Goal: Task Accomplishment & Management: Manage account settings

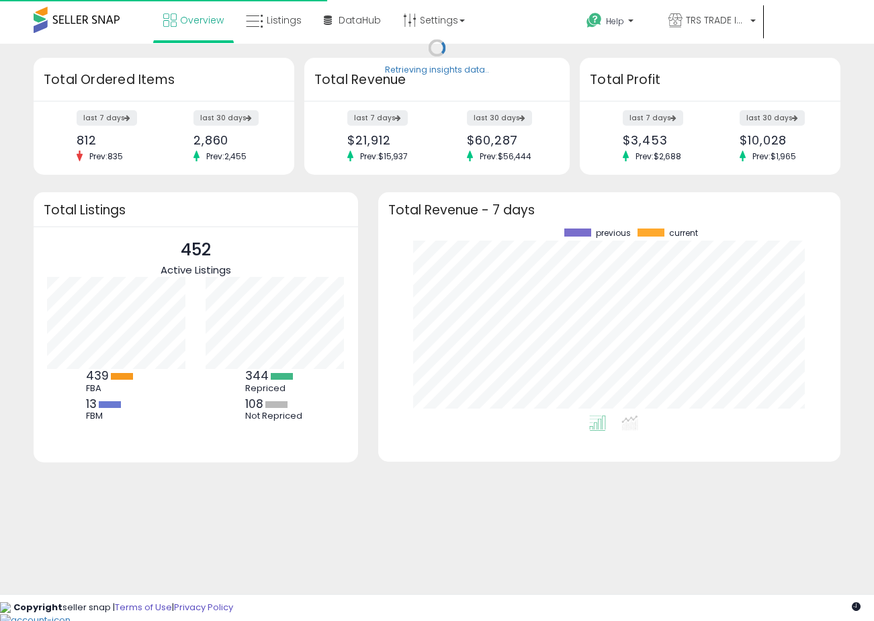
scroll to position [187, 436]
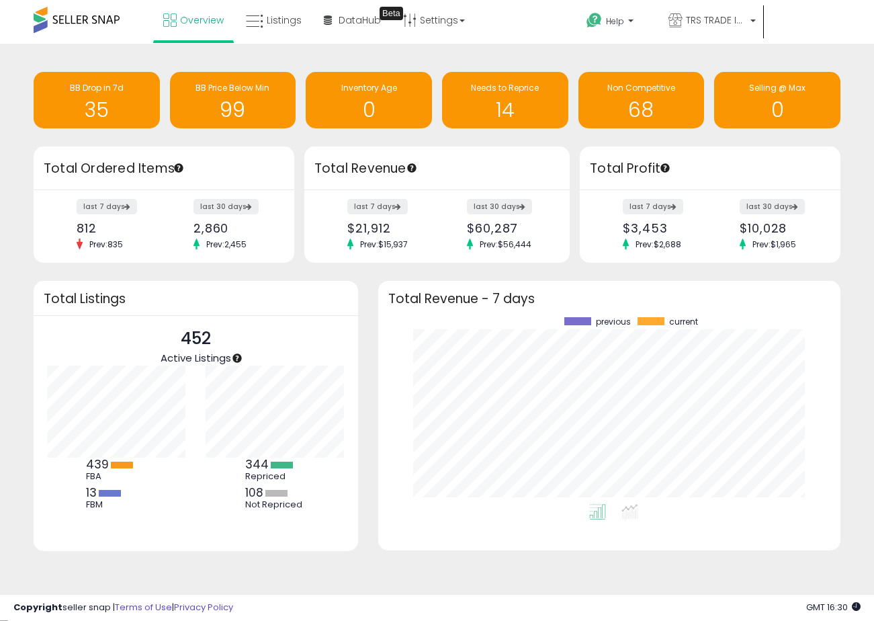
click at [360, 272] on div "Retrieving insights data.. BB Drop in 7d 35 BB Price Below Min 99 Inventory Age…" at bounding box center [437, 321] width 861 height 528
click at [622, 509] on icon at bounding box center [630, 511] width 17 height 15
click at [600, 521] on li at bounding box center [598, 514] width 30 height 24
click at [268, 22] on span "Listings" at bounding box center [284, 19] width 35 height 13
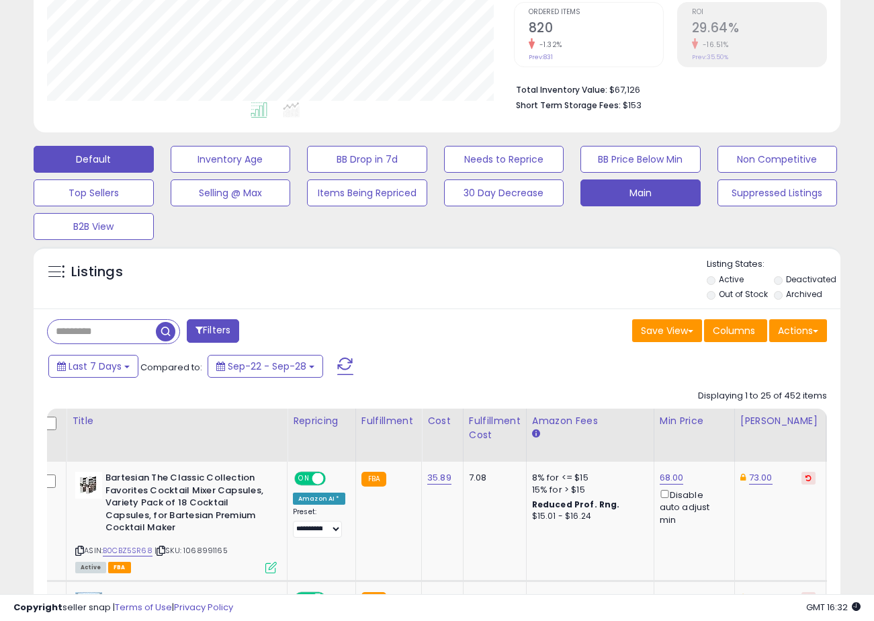
click at [663, 184] on button "Main" at bounding box center [641, 192] width 120 height 27
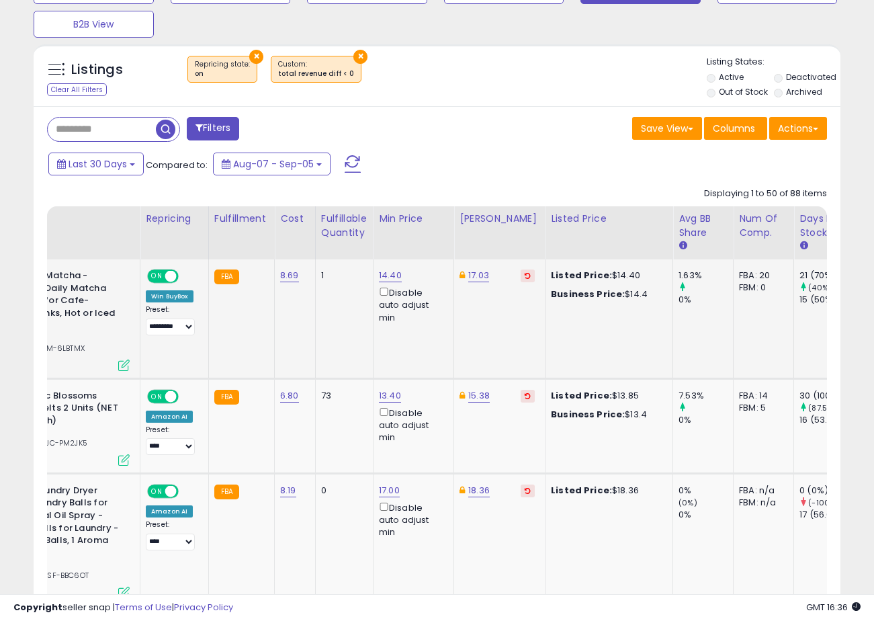
scroll to position [0, 129]
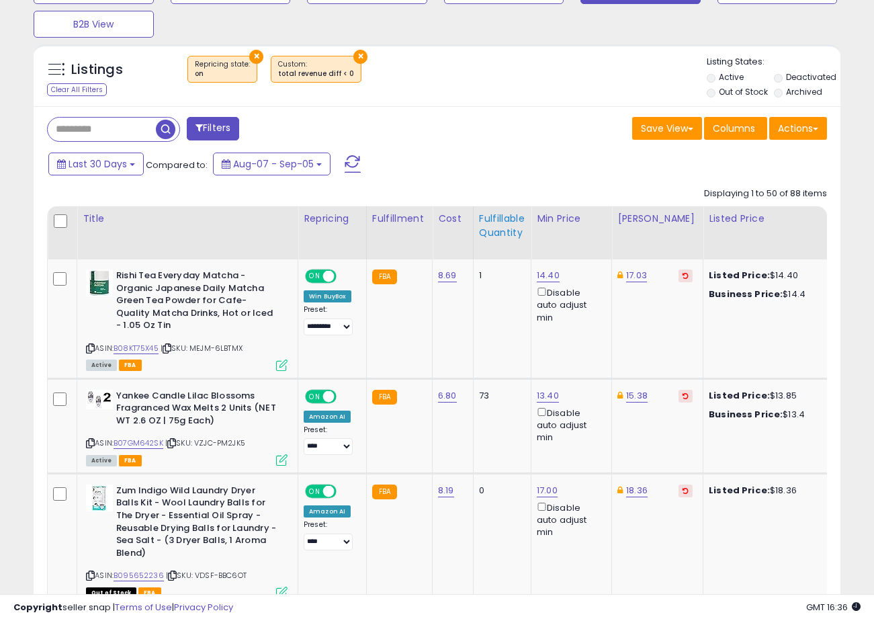
click at [502, 226] on div "Fulfillable Quantity" at bounding box center [502, 226] width 46 height 28
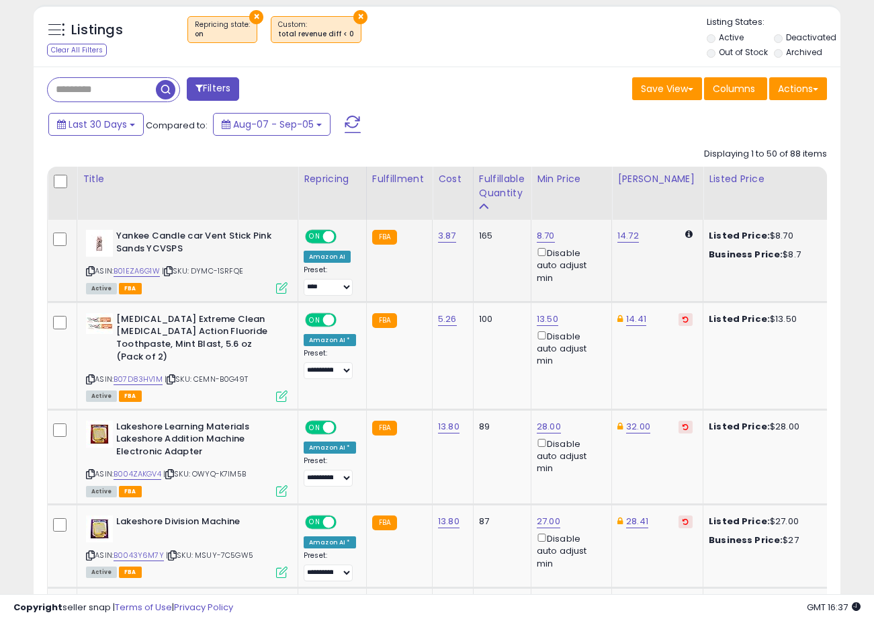
scroll to position [524, 0]
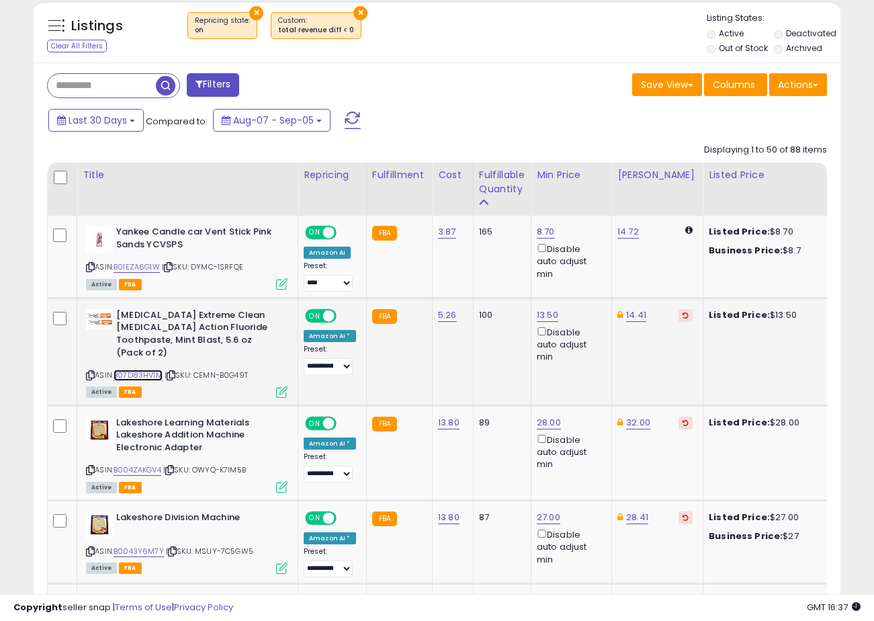
click at [151, 376] on link "B07D83HV1M" at bounding box center [138, 375] width 49 height 11
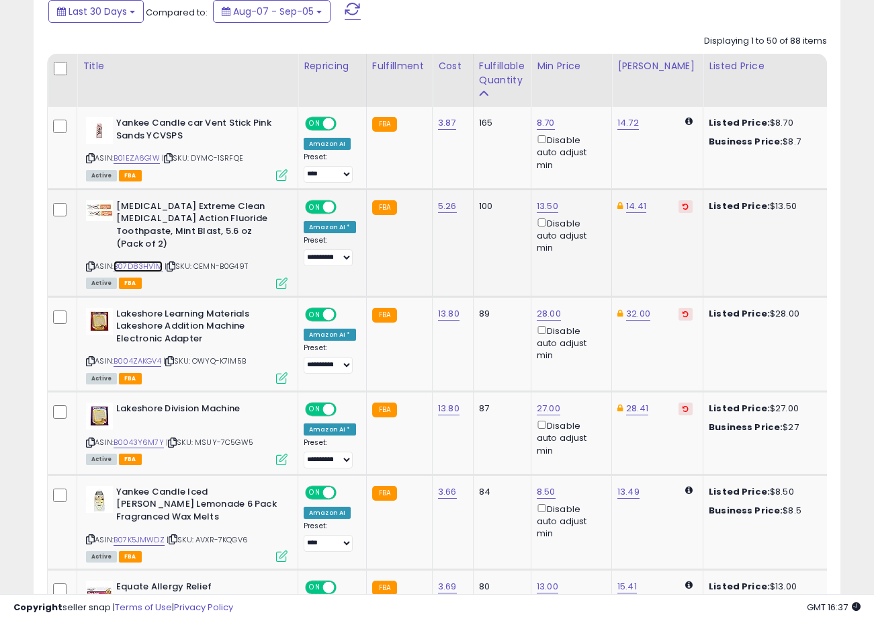
scroll to position [633, 0]
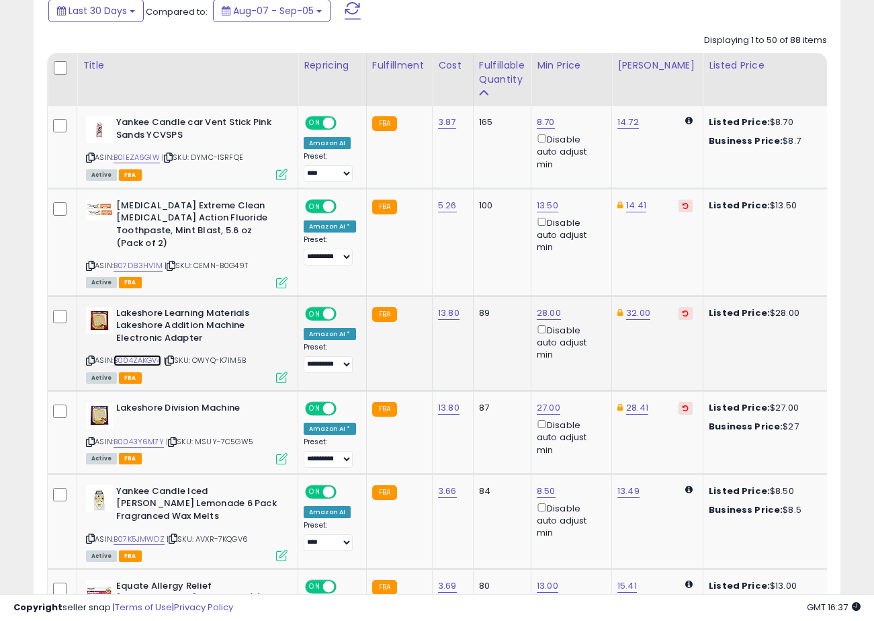
click at [135, 359] on link "B004ZAKGV4" at bounding box center [138, 360] width 48 height 11
click at [138, 442] on link "B0043Y6M7Y" at bounding box center [139, 441] width 50 height 11
click at [141, 540] on link "B07K5JMWDZ" at bounding box center [139, 539] width 51 height 11
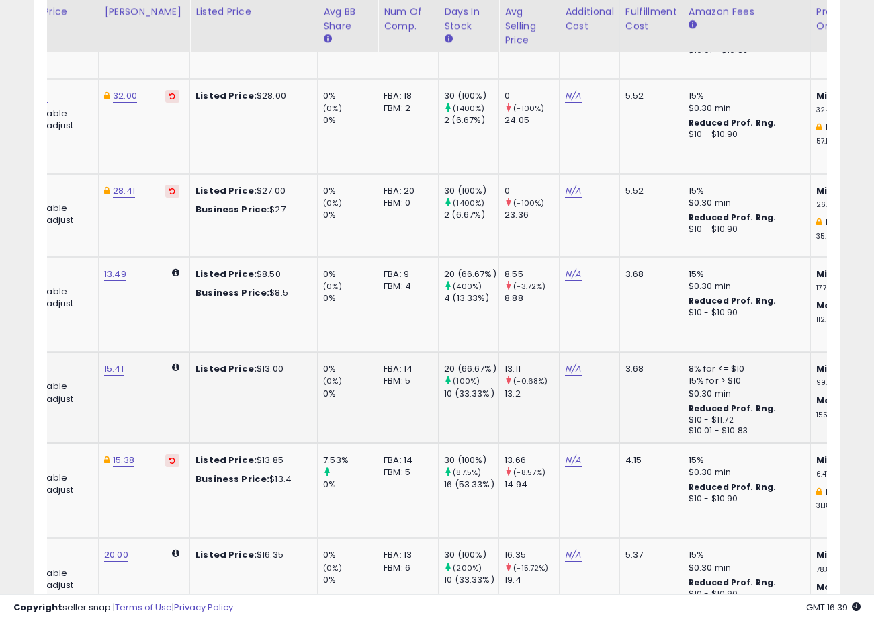
scroll to position [0, 558]
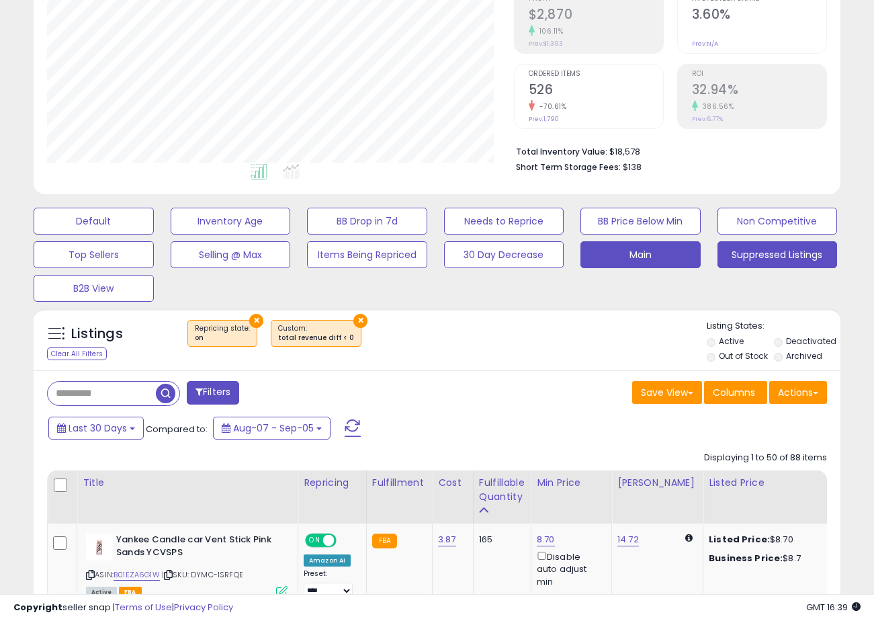
click at [771, 260] on button "Suppressed Listings" at bounding box center [778, 254] width 120 height 27
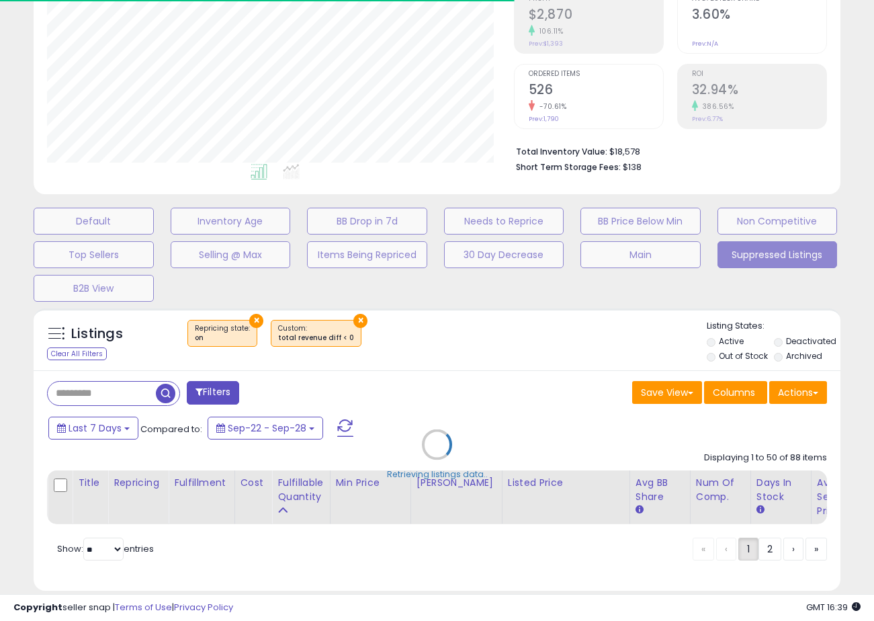
select select "**"
